Goal: Task Accomplishment & Management: Manage account settings

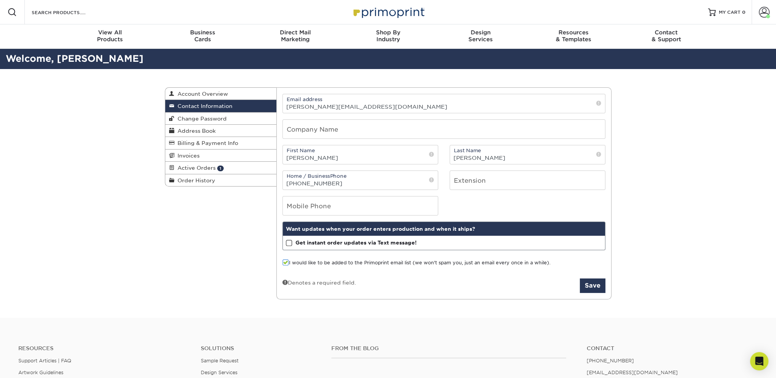
click at [290, 244] on span at bounding box center [289, 243] width 6 height 7
click at [0, 0] on input "Get instant order updates via Text message!" at bounding box center [0, 0] width 0 height 0
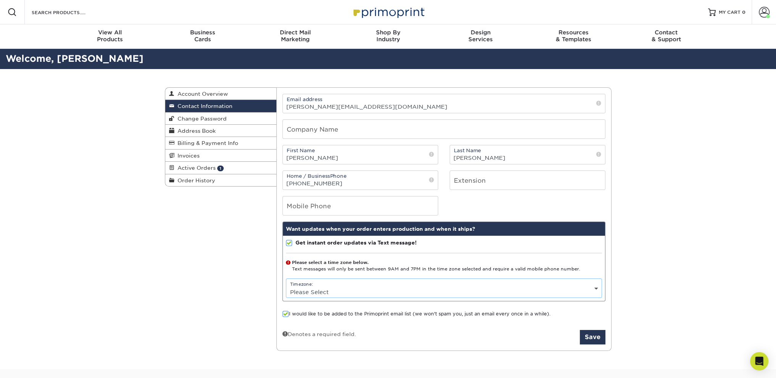
click at [412, 291] on select "Please Select (GMT -12:00) [GEOGRAPHIC_DATA], [GEOGRAPHIC_DATA] (GMT -11:00) [G…" at bounding box center [443, 292] width 315 height 11
select select "-8.0"
click at [286, 287] on select "Please Select (GMT -12:00) [GEOGRAPHIC_DATA], [GEOGRAPHIC_DATA] (GMT -11:00) [G…" at bounding box center [443, 292] width 315 height 11
click at [592, 335] on button "Save" at bounding box center [593, 337] width 26 height 15
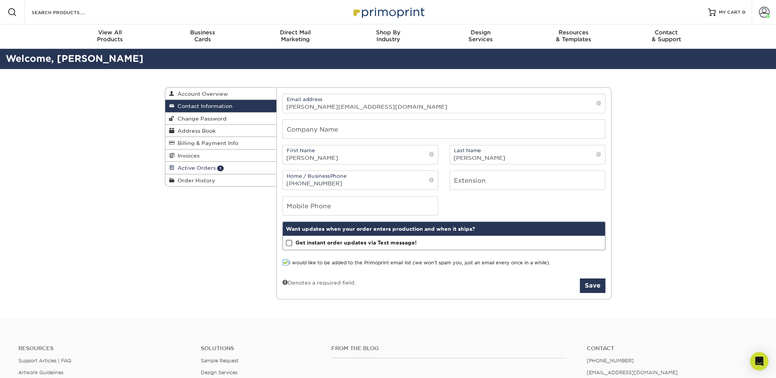
click at [197, 171] on span "Active Orders" at bounding box center [195, 168] width 41 height 6
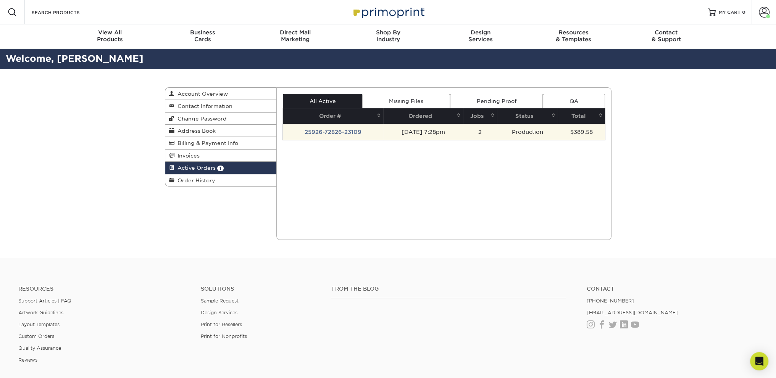
click at [327, 134] on td "25926-72826-23109" at bounding box center [333, 132] width 100 height 16
